Goal: Complete application form

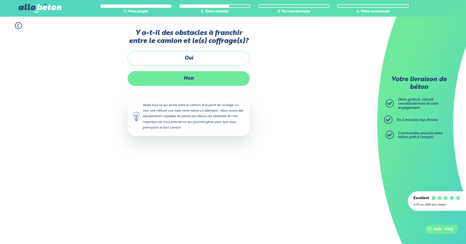
click at [188, 80] on label "Non" at bounding box center [189, 78] width 122 height 15
click at [0, 0] on input "Non" at bounding box center [0, 0] width 0 height 0
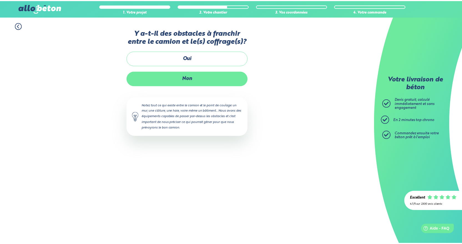
scroll to position [13, 0]
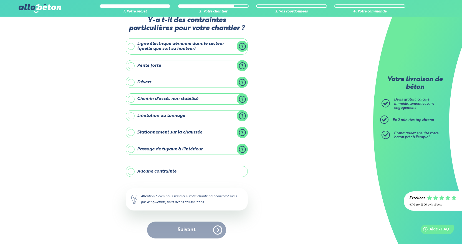
click at [241, 100] on label "Chemin d'accès non stabilisé" at bounding box center [187, 99] width 122 height 11
click at [0, 0] on input "Chemin d'accès non stabilisé" at bounding box center [0, 0] width 0 height 0
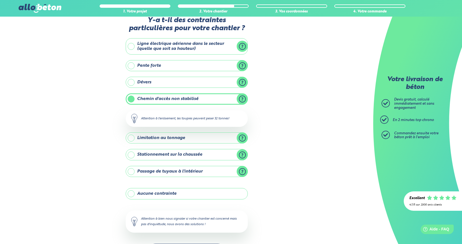
click at [241, 100] on label "Chemin d'accès non stabilisé" at bounding box center [187, 99] width 122 height 11
click at [0, 0] on input "Chemin d'accès non stabilisé" at bounding box center [0, 0] width 0 height 0
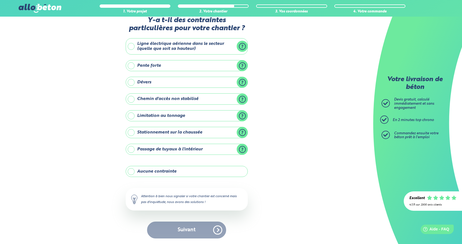
click at [241, 100] on label "Chemin d'accès non stabilisé" at bounding box center [187, 99] width 122 height 11
click at [0, 0] on input "Chemin d'accès non stabilisé" at bounding box center [0, 0] width 0 height 0
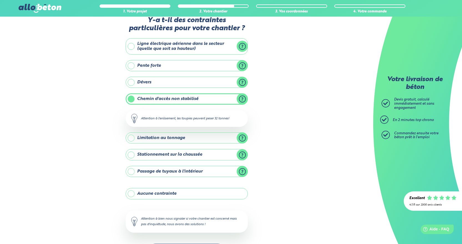
scroll to position [35, 0]
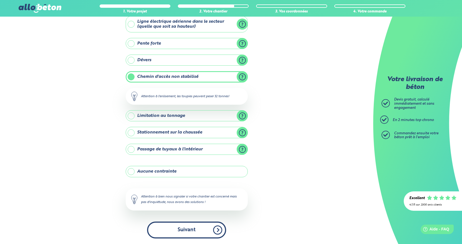
click at [186, 231] on button "Suivant" at bounding box center [186, 230] width 79 height 17
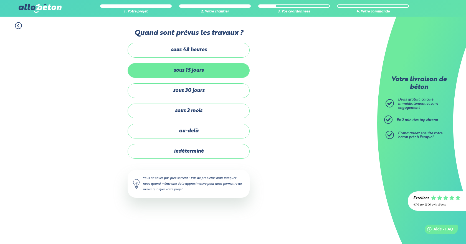
click at [197, 69] on label "sous 15 jours" at bounding box center [189, 70] width 122 height 15
click at [0, 0] on input "sous 15 jours" at bounding box center [0, 0] width 0 height 0
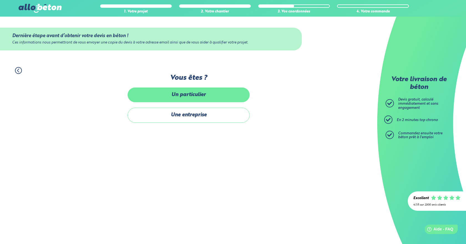
click at [198, 99] on label "Un particulier" at bounding box center [189, 95] width 122 height 15
click at [0, 0] on input "Un particulier" at bounding box center [0, 0] width 0 height 0
